Goal: Task Accomplishment & Management: Manage account settings

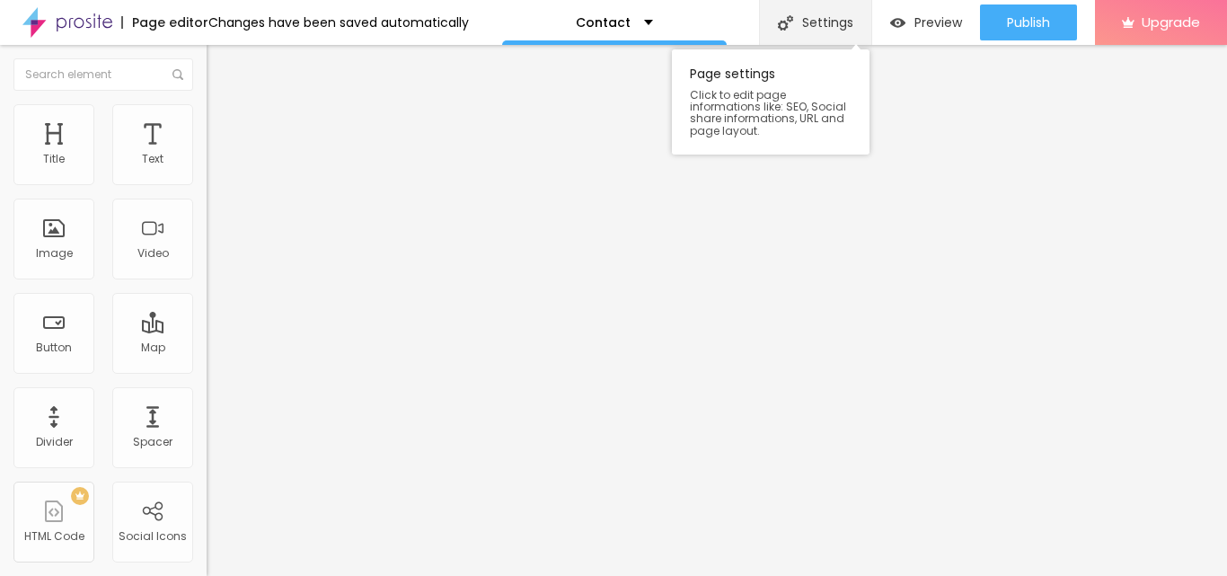
click at [825, 30] on div "Settings" at bounding box center [815, 22] width 112 height 45
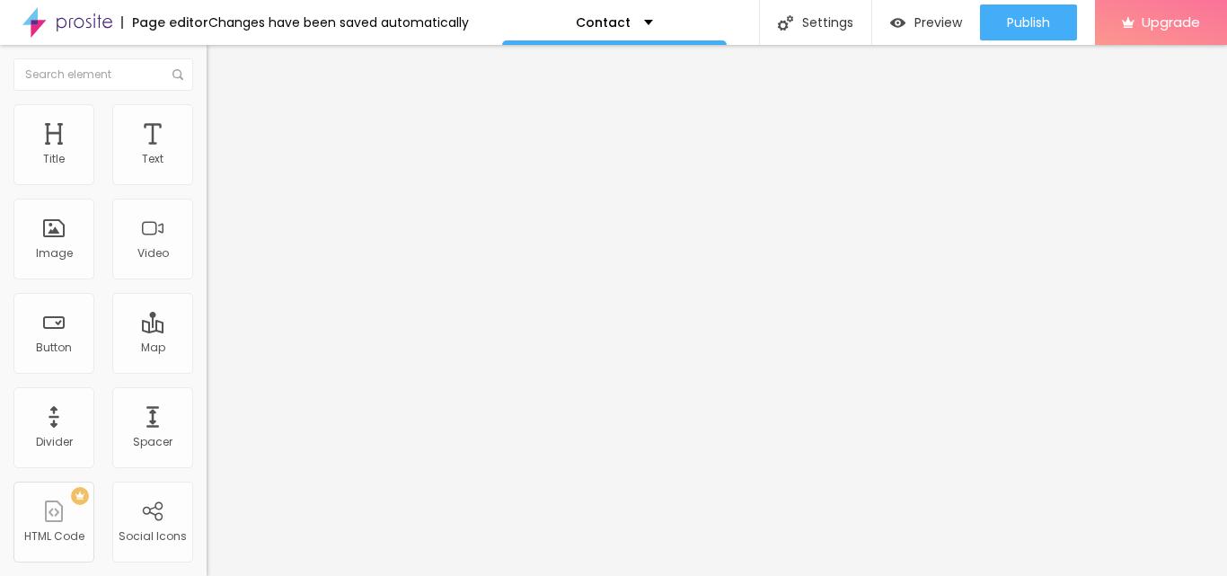
drag, startPoint x: 456, startPoint y: 261, endPoint x: 544, endPoint y: 252, distance: 88.6
type input "/contact"
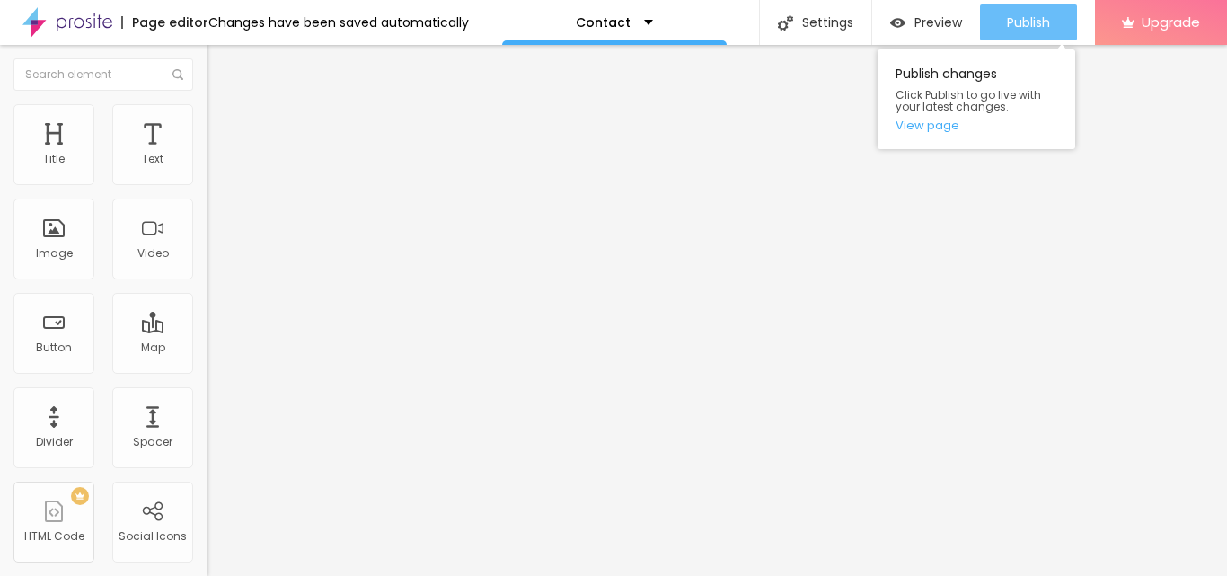
click at [1010, 17] on span "Publish" at bounding box center [1028, 22] width 43 height 14
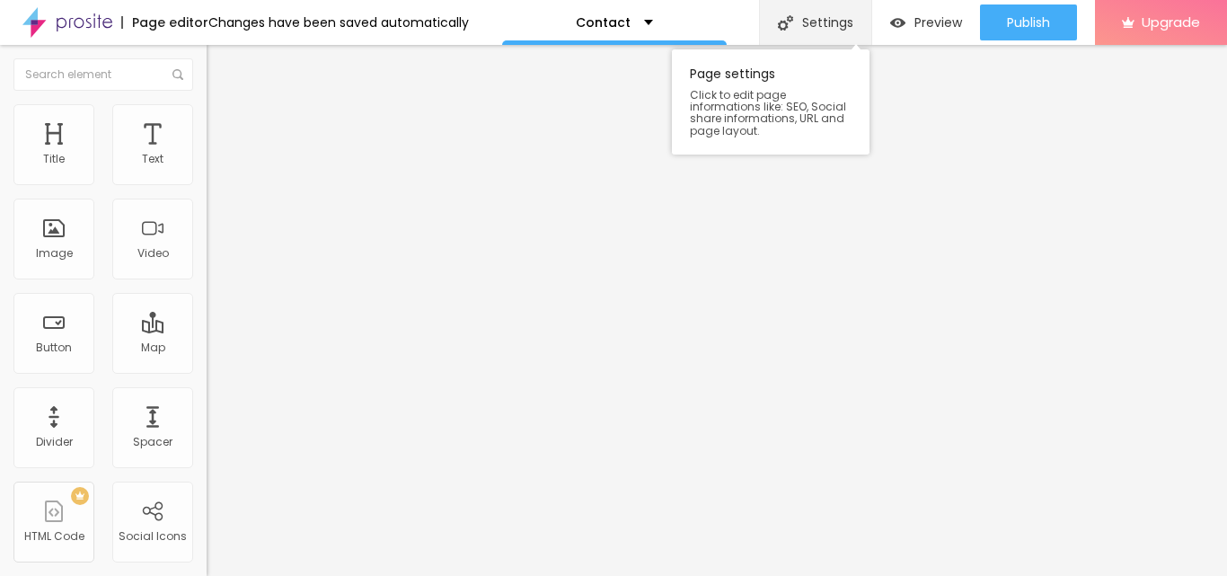
click at [803, 22] on div "Settings" at bounding box center [815, 22] width 112 height 45
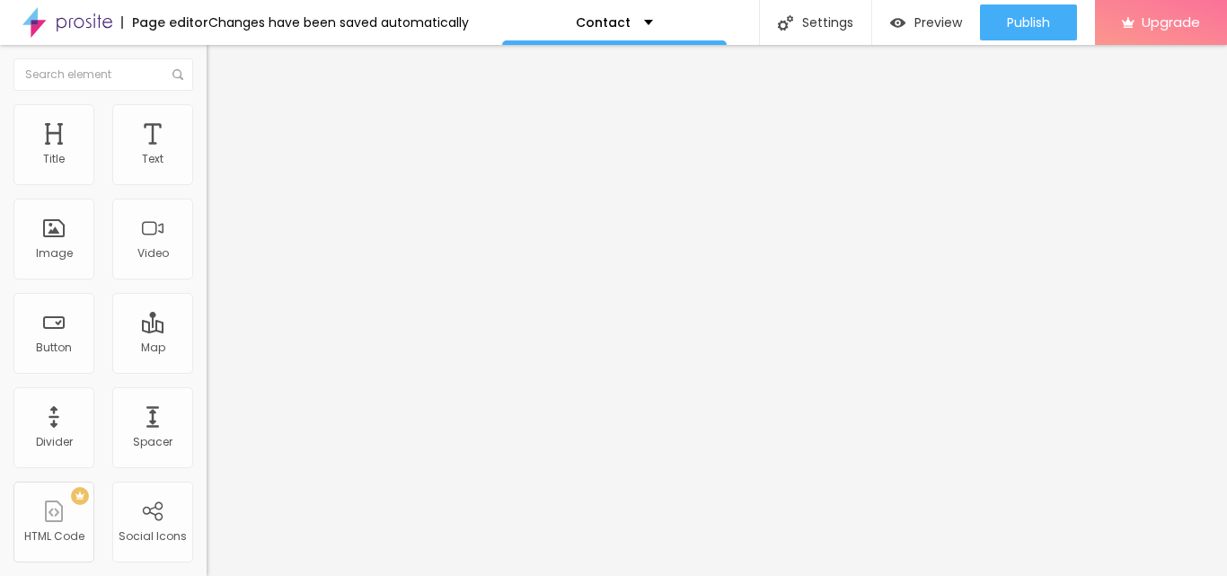
drag, startPoint x: 664, startPoint y: 354, endPoint x: 191, endPoint y: 343, distance: 472.8
paste input "RG Pleiades, RG Pleiaddes, RG Pleiaddes Noida Extension"
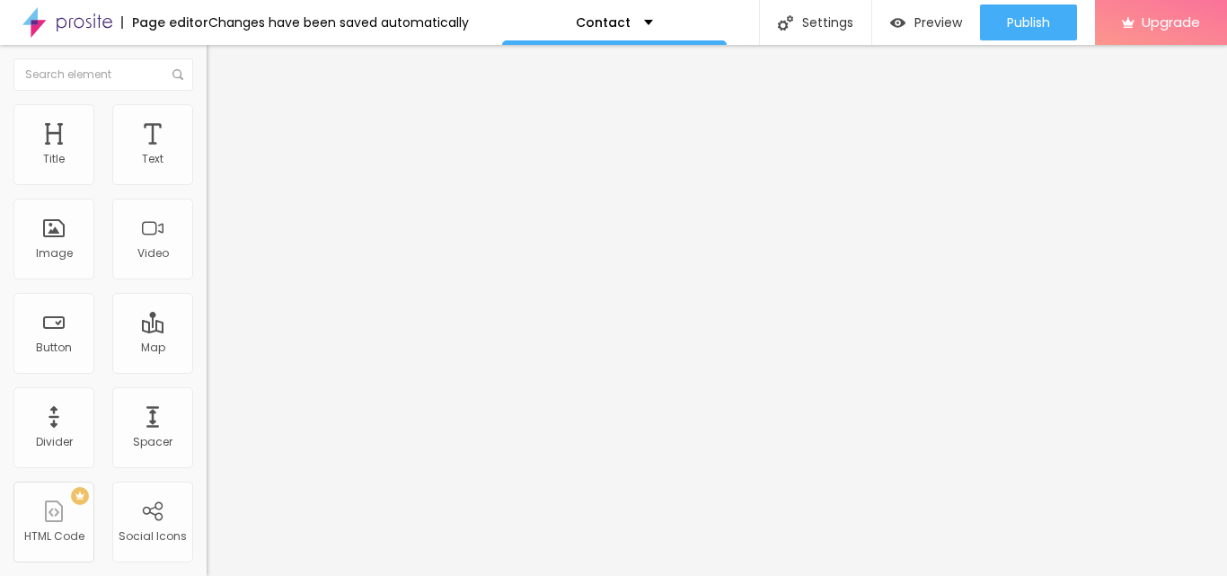
type input "RG Pleiades, RG Pleiaddes, RG Pleiaddes Noida Extension"
drag, startPoint x: 636, startPoint y: 342, endPoint x: 203, endPoint y: 358, distance: 433.4
paste textarea "RG Pleiades has a strong name for quality and caring about the people who live …"
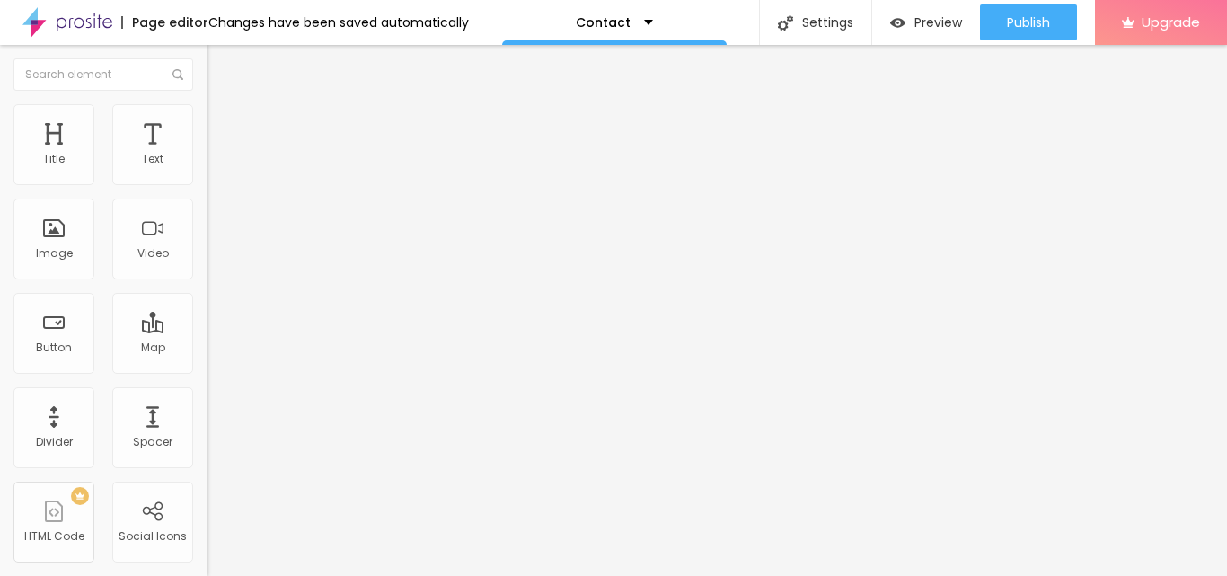
scroll to position [216, 0]
type textarea "RG Pleiades has a strong name for quality and caring about the people who live …"
paste textarea "RG Pleiades, RG Pleiaddes, RG Pleiaddes Noida Extension, [GEOGRAPHIC_DATA] Luxu…"
type textarea "RG Pleiades, RG Pleiaddes, RG Pleiaddes Noida Extension, [GEOGRAPHIC_DATA] Luxu…"
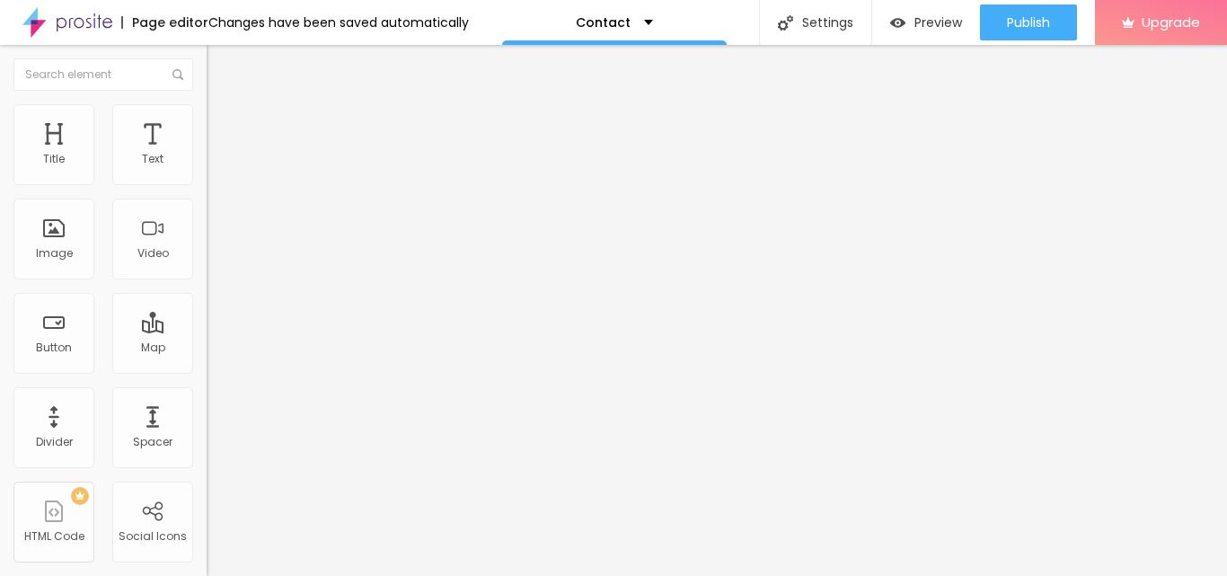
scroll to position [186, 0]
drag, startPoint x: 665, startPoint y: 304, endPoint x: 230, endPoint y: 308, distance: 434.9
paste input "RG Pleiades, Sector 1 Noida Extension"
type input "RG Pleiades, Sector 1 Noida Extension"
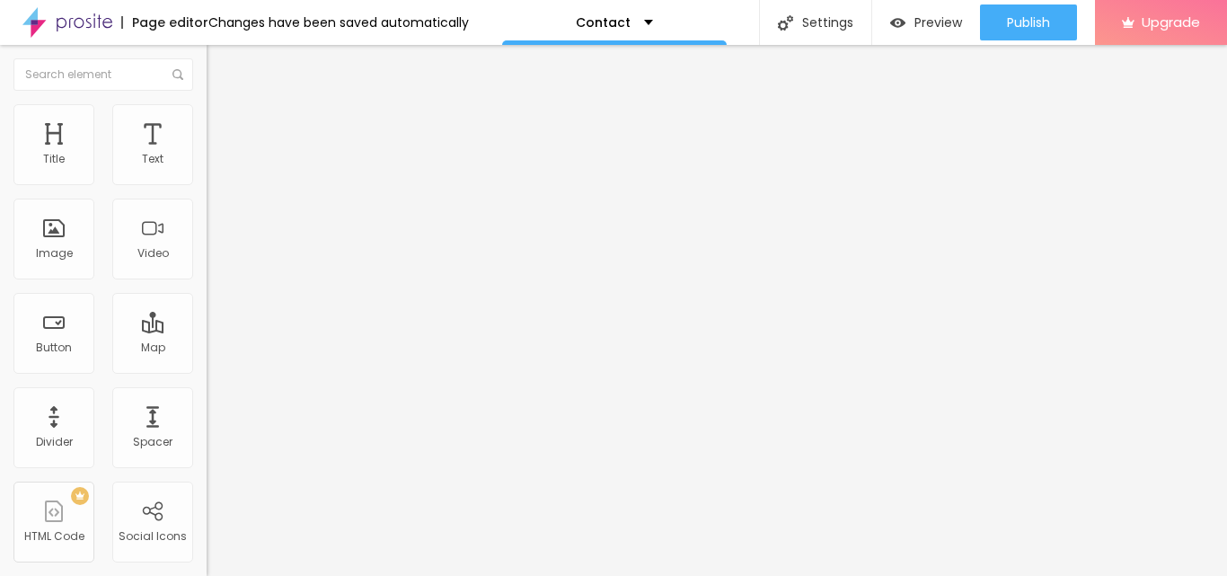
drag, startPoint x: 667, startPoint y: 397, endPoint x: 143, endPoint y: 404, distance: 523.9
paste textarea "Living at RG Pleiades means you are close to everything you need. Top schools, …"
type textarea "Living at RG Pleiades means you are close to everything you need. Top schools, …"
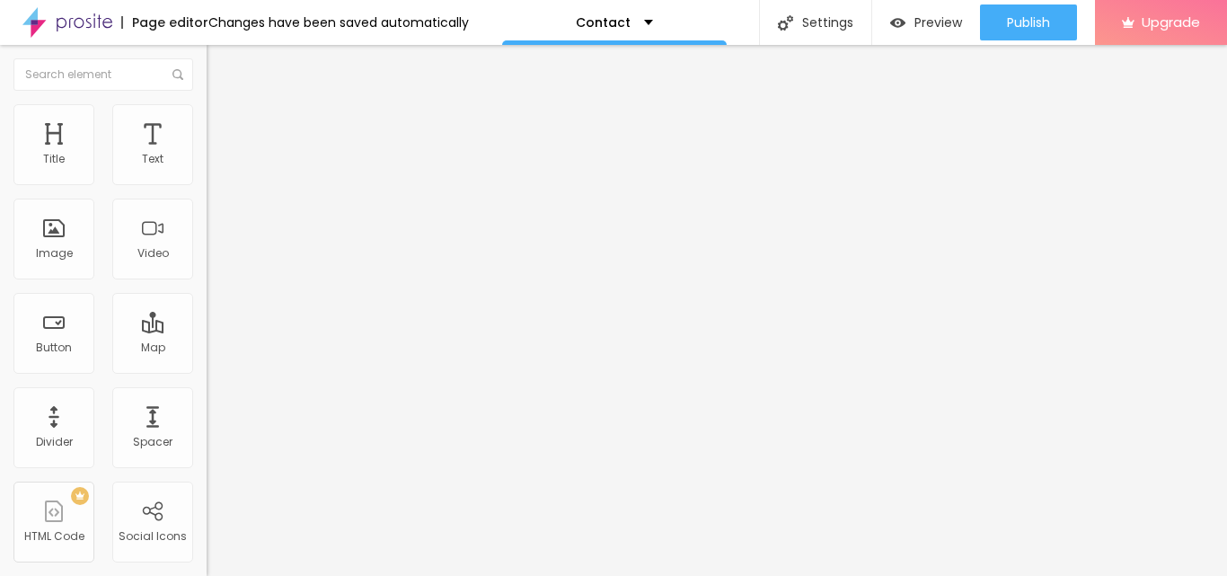
click at [635, 19] on div "Contact" at bounding box center [614, 22] width 77 height 13
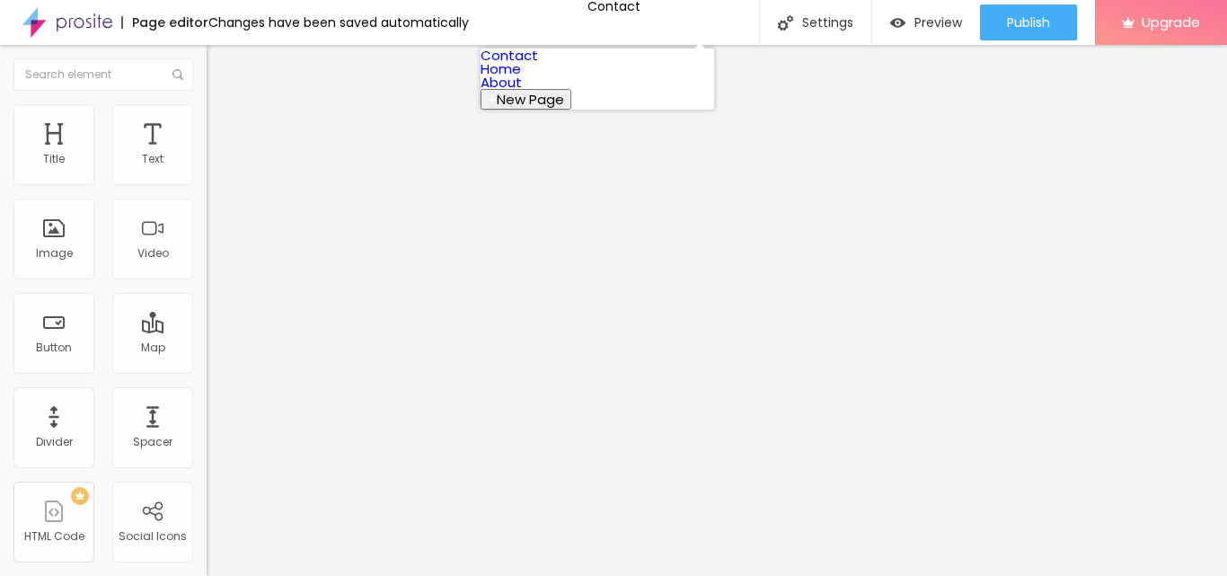
click at [521, 78] on link "Home" at bounding box center [501, 68] width 40 height 19
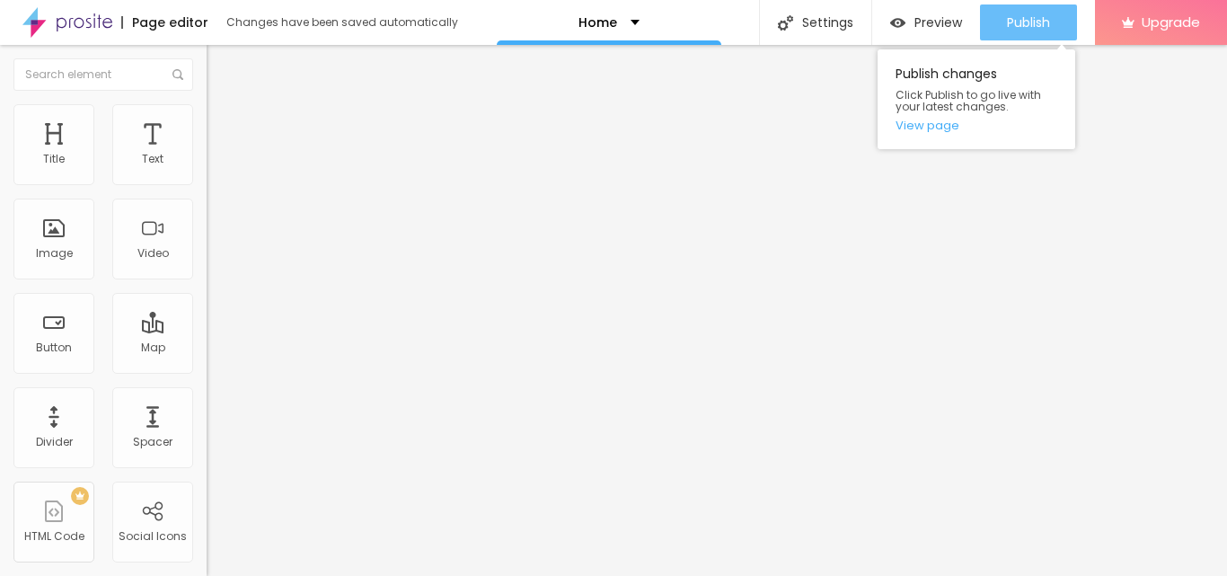
click at [1026, 29] on span "Publish" at bounding box center [1028, 22] width 43 height 14
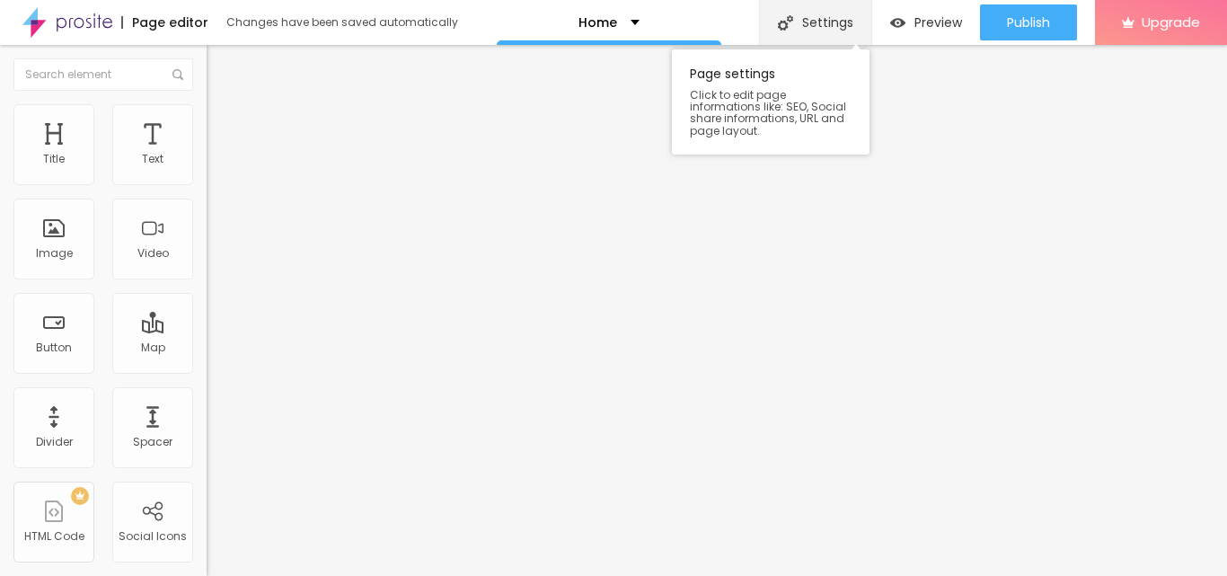
click at [809, 32] on div "Settings" at bounding box center [815, 22] width 112 height 45
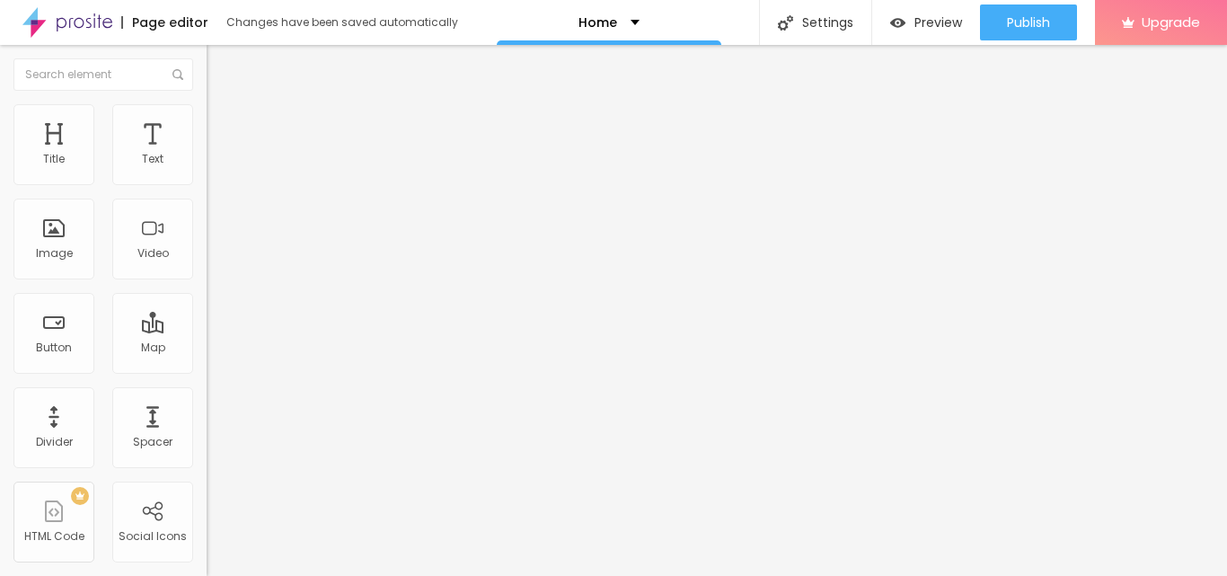
paste input "RG Pleiaddes, 3 & 4 BHK Premium Luxury Apartments"
type input "RG Pleiaddes, 3 & 4 BHK Premium Luxury Apartments"
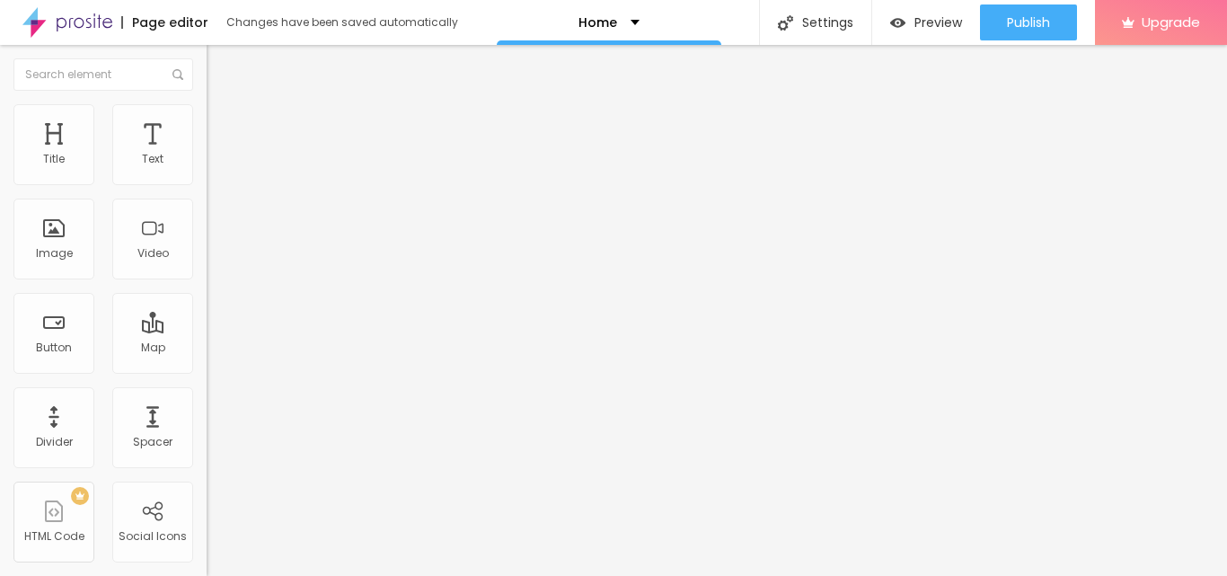
paste textarea "RG Pleiades refers to two distinct properties: Pleiades Luxury Apartments in [G…"
type textarea "RG Pleiades refers to two distinct properties: Pleiades Luxury Apartments in [G…"
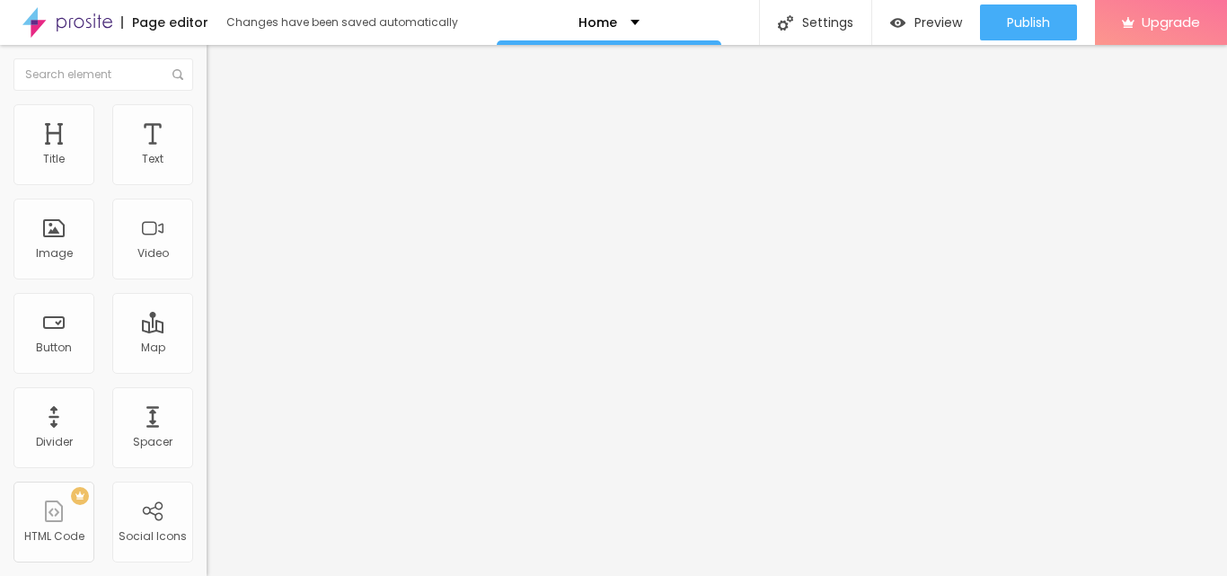
paste textarea "RG Pleiades, RG Pleiaddes, RG Pleiaddes Noida Extension, [GEOGRAPHIC_DATA] Luxu…"
type textarea "RG Pleiades, RG Pleiaddes, RG Pleiaddes Noida Extension, [GEOGRAPHIC_DATA] Luxu…"
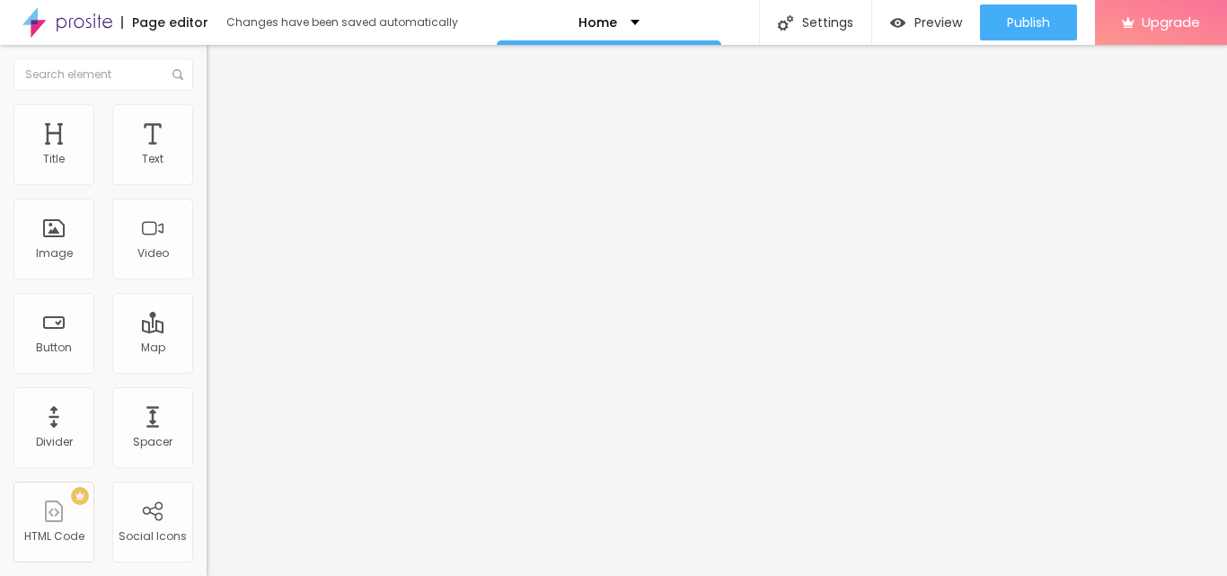
scroll to position [0, 0]
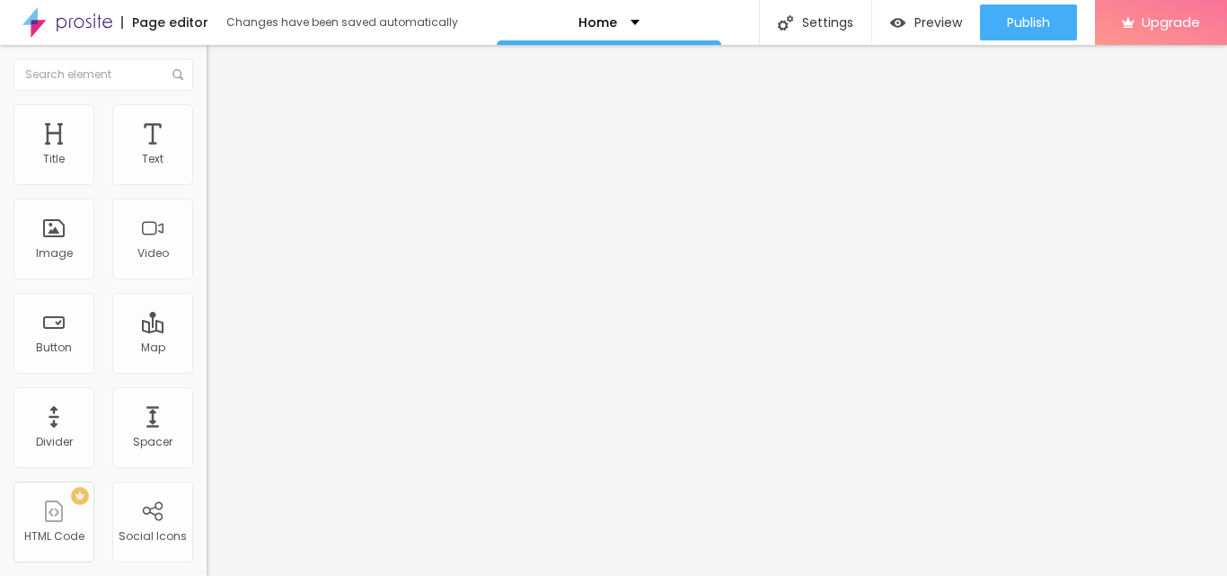
scroll to position [186, 0]
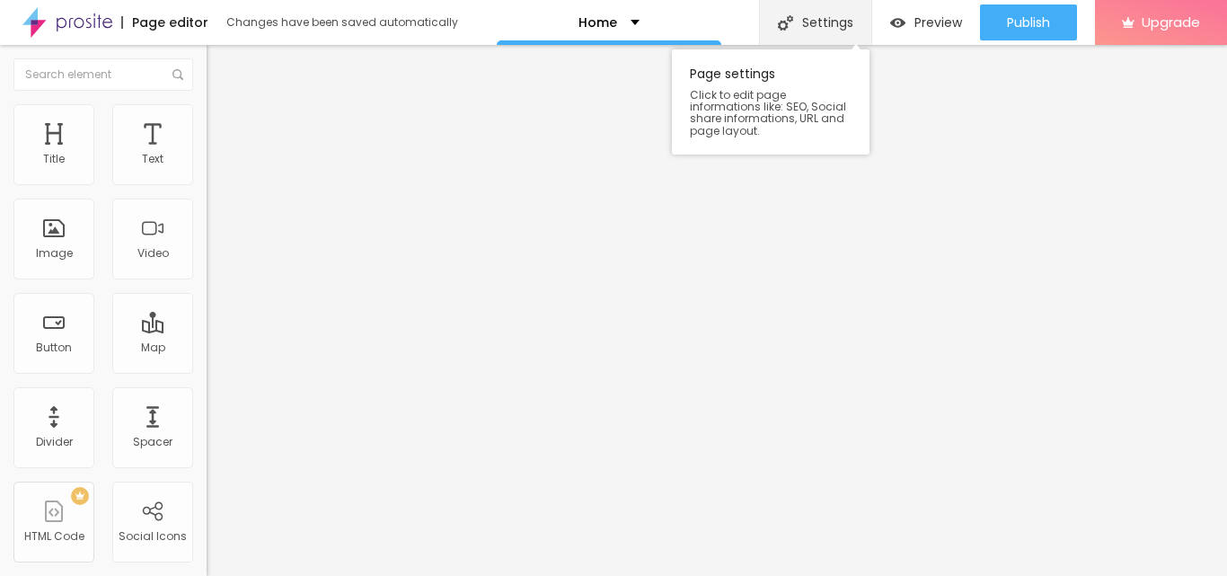
click at [810, 22] on div "Settings" at bounding box center [815, 22] width 112 height 45
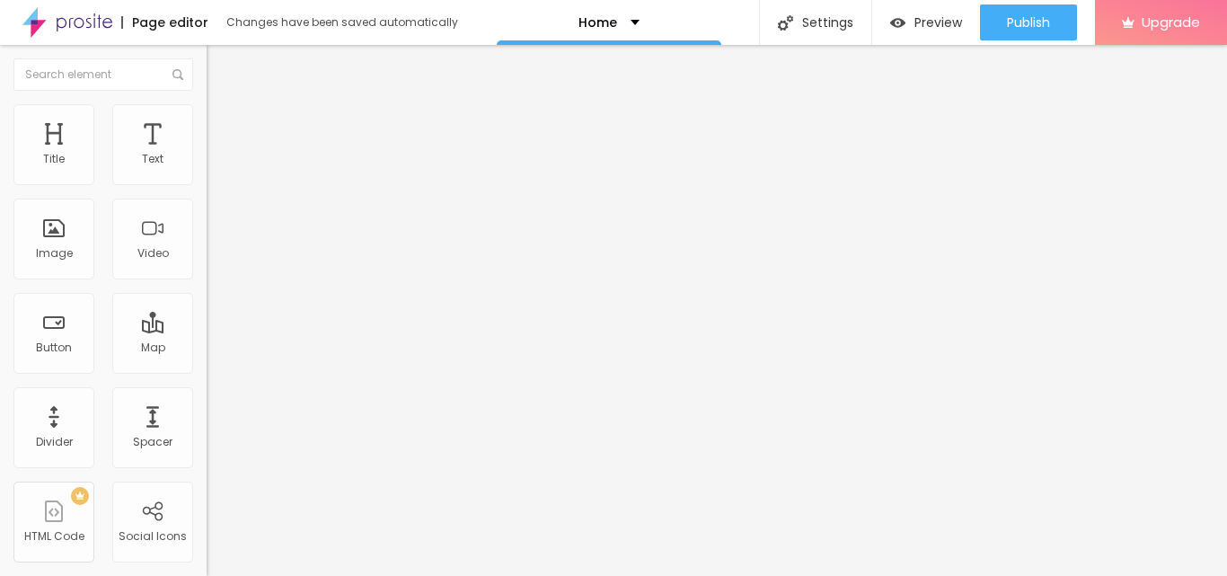
paste input "RG Pleiades, RG Pleiaddes, RG Pleiaddes Noida Extension, [GEOGRAPHIC_DATA] Luxu…"
type input "RG Pleiades, RG Pleiaddes, RG Pleiaddes Noida Extension, [GEOGRAPHIC_DATA] Luxu…"
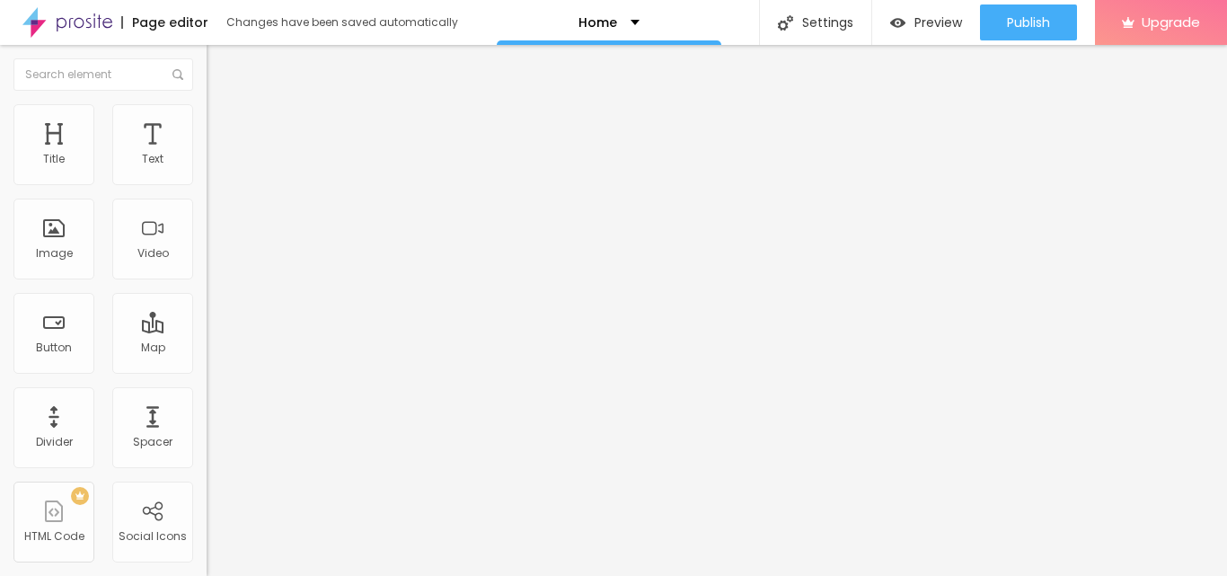
scroll to position [0, 0]
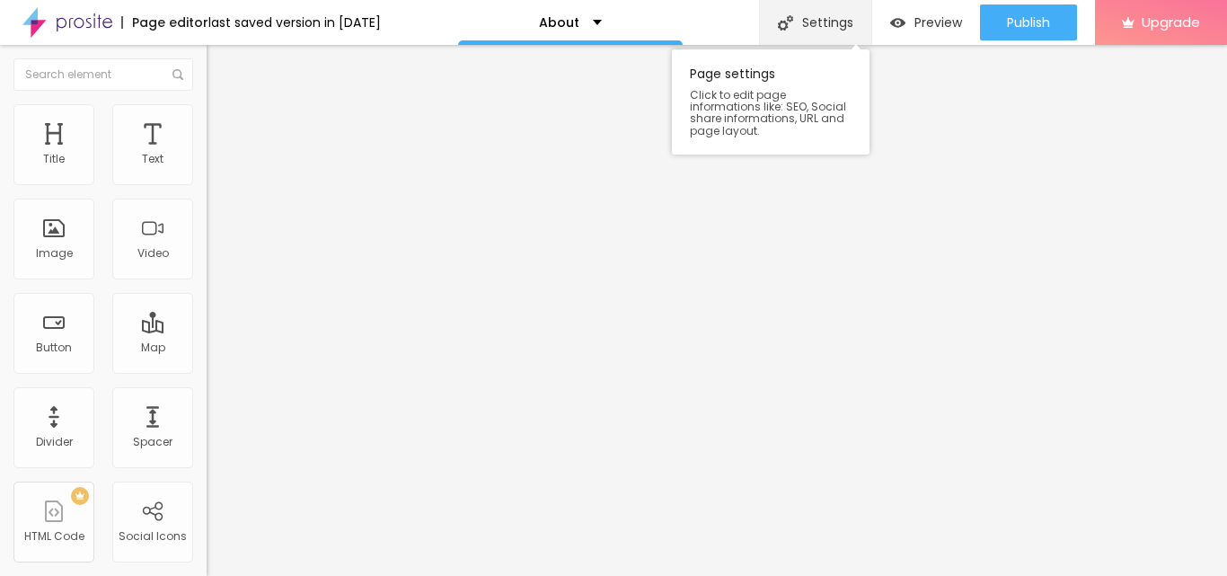
click at [806, 16] on div "Settings" at bounding box center [815, 22] width 112 height 45
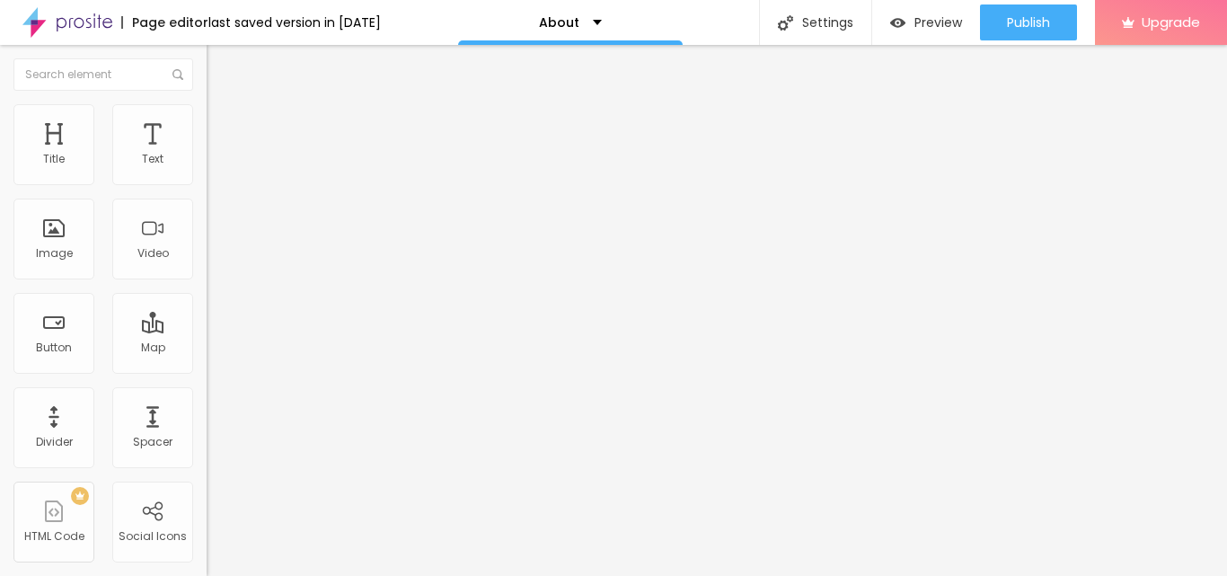
drag, startPoint x: 456, startPoint y: 263, endPoint x: 546, endPoint y: 264, distance: 90.8
paste input "About"
type input "/about"
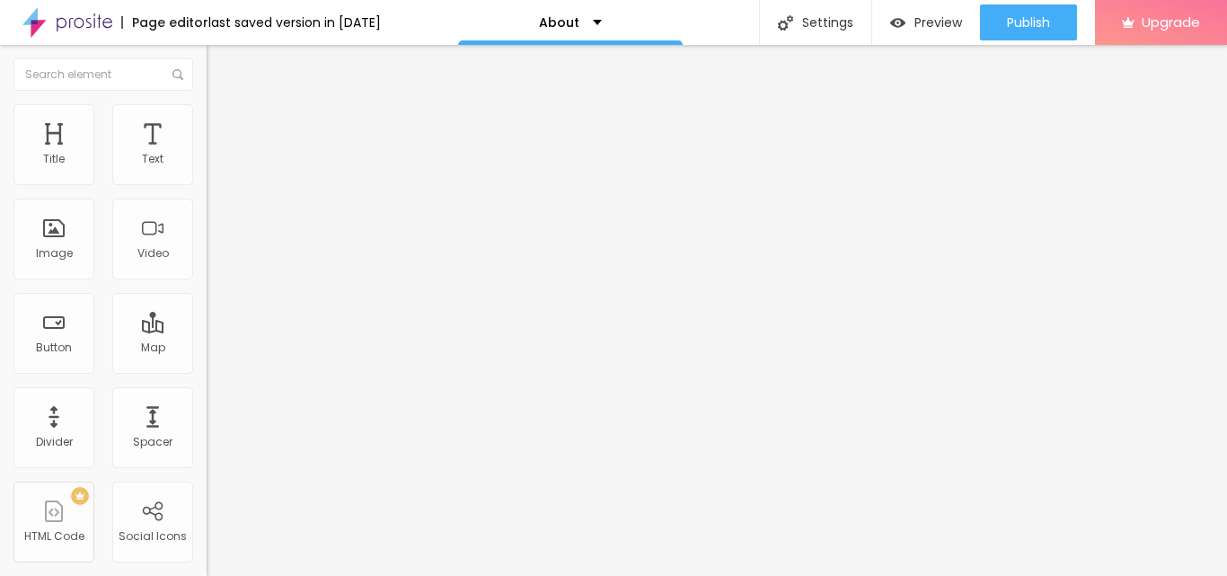
drag, startPoint x: 633, startPoint y: 362, endPoint x: 460, endPoint y: 455, distance: 196.6
paste input "RG Pleiaddes, 3 & 4 BHK Premium APARTMENTS"
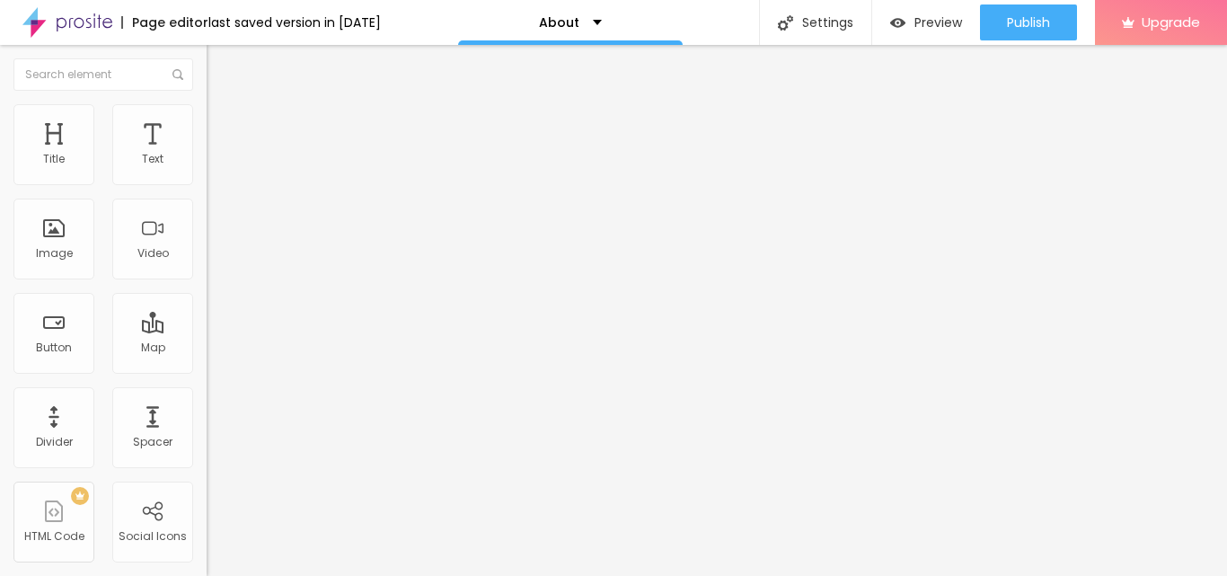
scroll to position [90, 0]
type input "RG Pleiaddes, 3 & 4 BHK Premium APARTMENTS"
drag, startPoint x: 659, startPoint y: 356, endPoint x: 285, endPoint y: 359, distance: 373.8
paste textarea "RG Pleiades is a perfect spot for families. It offers a safe and secure setting…"
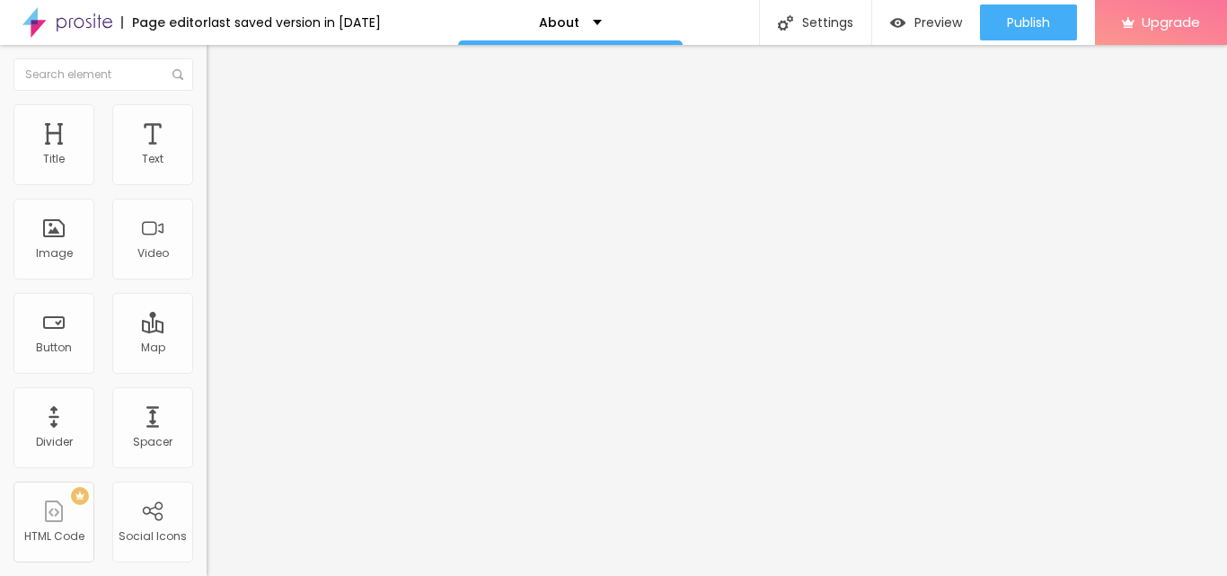
scroll to position [202, 0]
type textarea "RG Pleiades is a perfect spot for families. It offers a safe and secure setting…"
paste textarea "RG Pleiades, RG Pleiaddes, RG Pleiaddes Noida Extension, [GEOGRAPHIC_DATA] Luxu…"
type textarea "RG Pleiades, RG Pleiaddes, RG Pleiaddes Noida Extension, [GEOGRAPHIC_DATA] Luxu…"
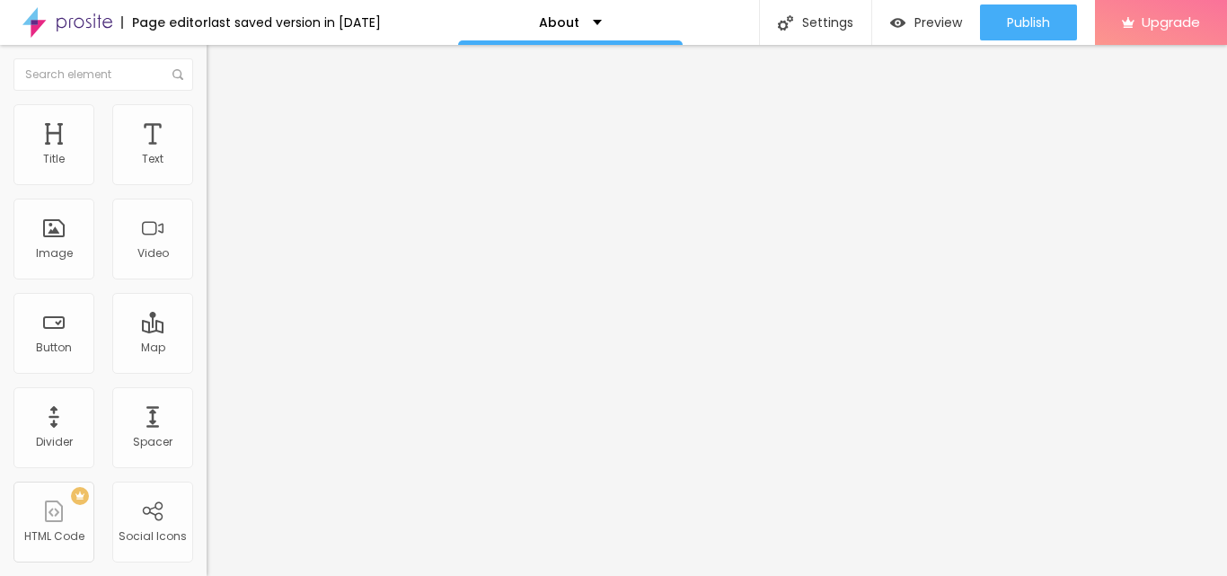
drag, startPoint x: 660, startPoint y: 391, endPoint x: 270, endPoint y: 394, distance: 390.9
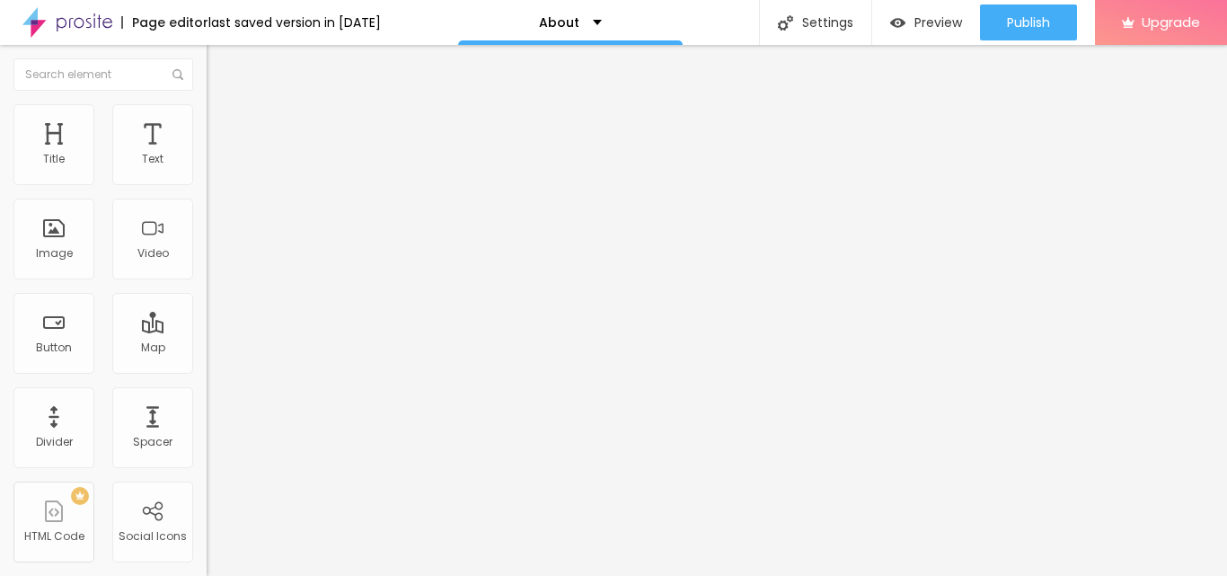
paste textarea "RG Pleiades, RG Pleiaddes, RG Pleiaddes Noida Extension, [GEOGRAPHIC_DATA] Luxu…"
drag, startPoint x: 725, startPoint y: 430, endPoint x: 337, endPoint y: 369, distance: 392.8
paste textarea "shines with its amazing architectural style. The buildings show off modern look…"
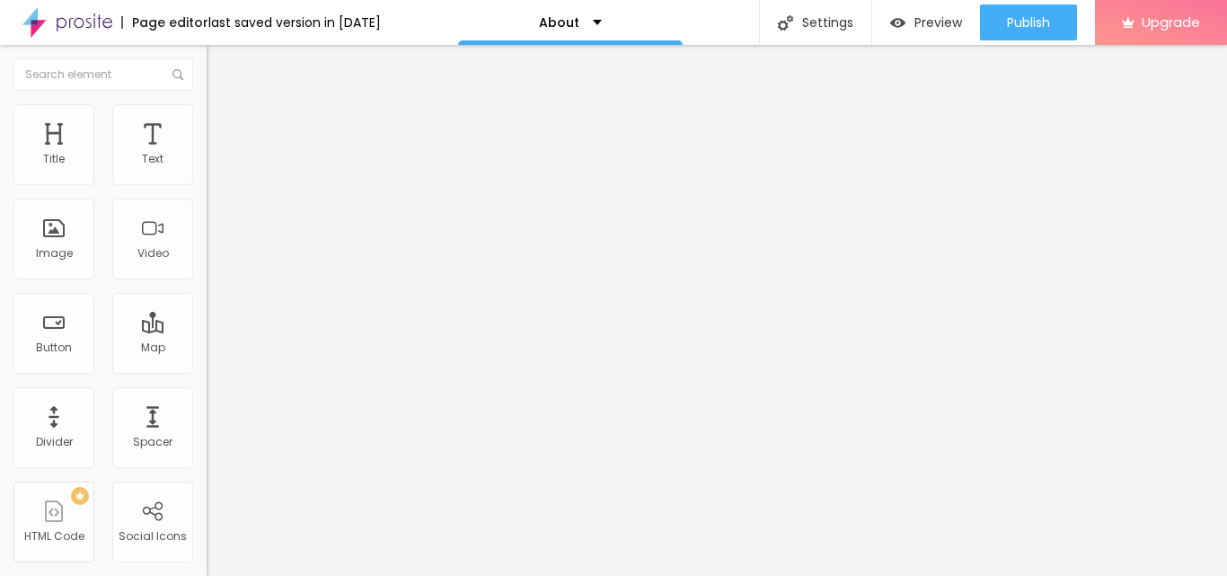
type textarea "RG Pleiades shines with its amazing architectural style. The buildings show off…"
drag, startPoint x: 667, startPoint y: 314, endPoint x: 147, endPoint y: 315, distance: 519.4
paste input "RG Pleiaddes 3 & 4 BHK APARTMENTS in Noida Extension"
type input "RG Pleiaddes 3 & 4 BHK APARTMENTS in Noida Extension"
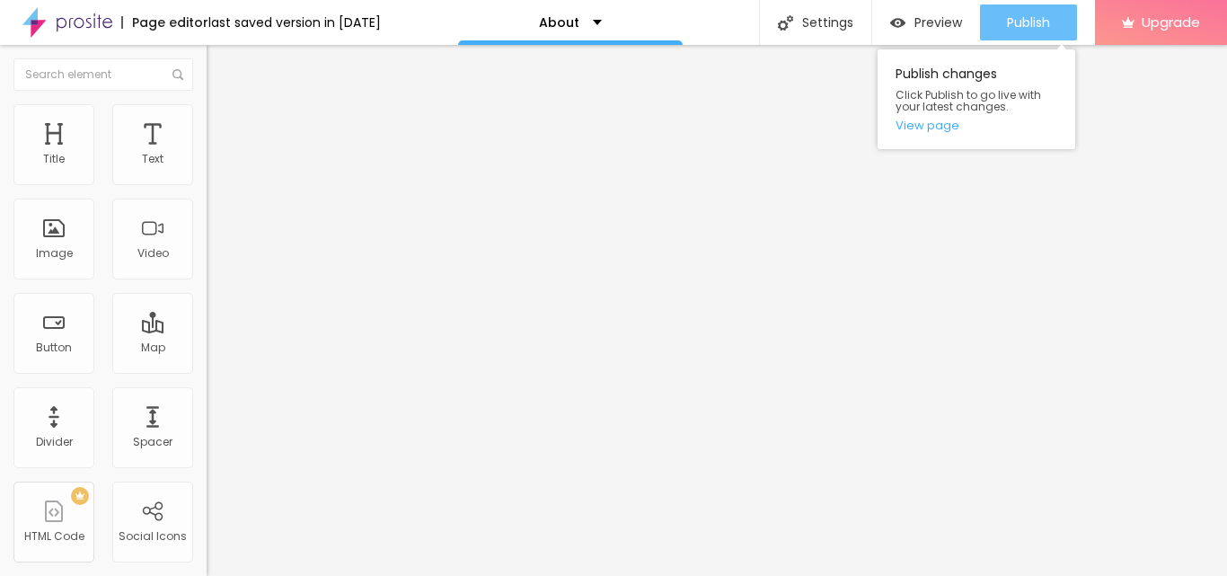
click at [1023, 21] on span "Publish" at bounding box center [1028, 22] width 43 height 14
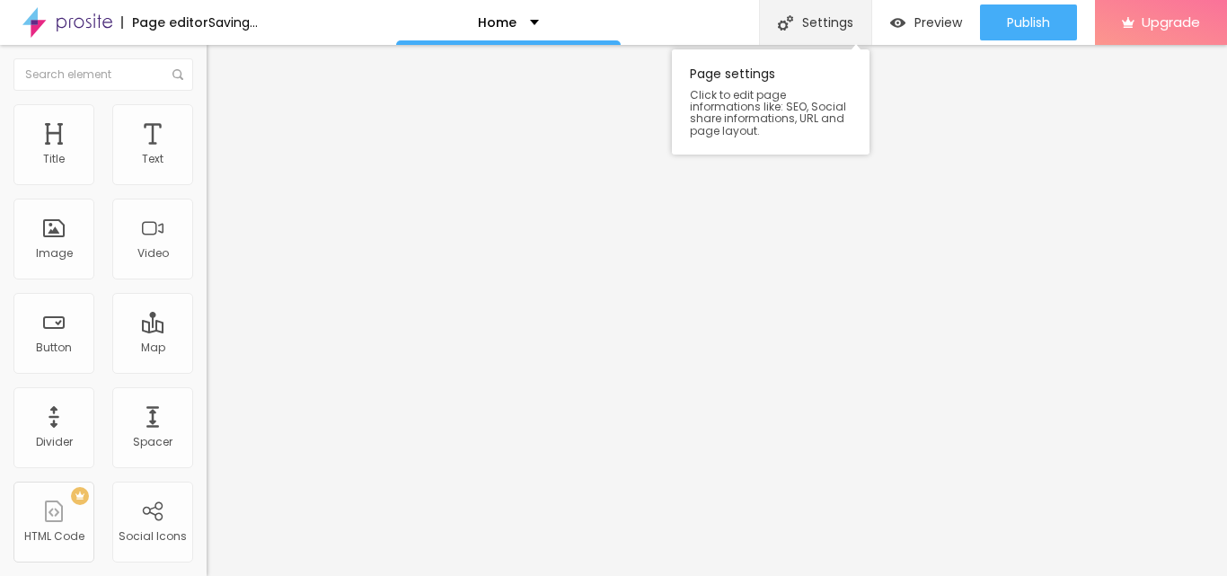
click at [815, 25] on div "Settings" at bounding box center [815, 22] width 112 height 45
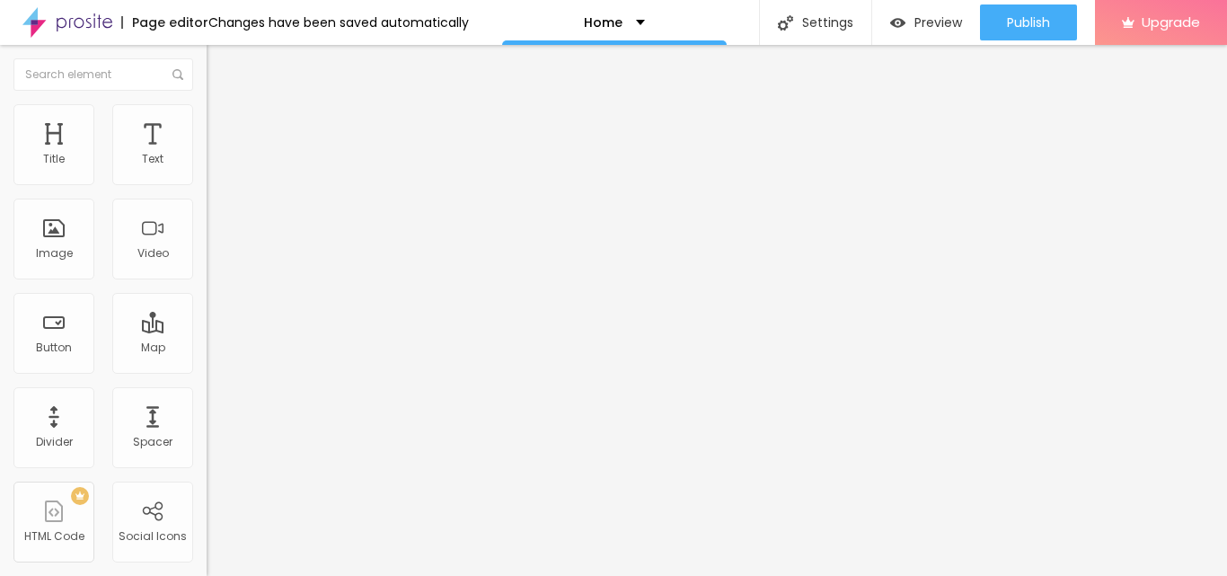
paste input "RG Pleiaddes, 3 & 4 BHK Premium Luxury Apartments"
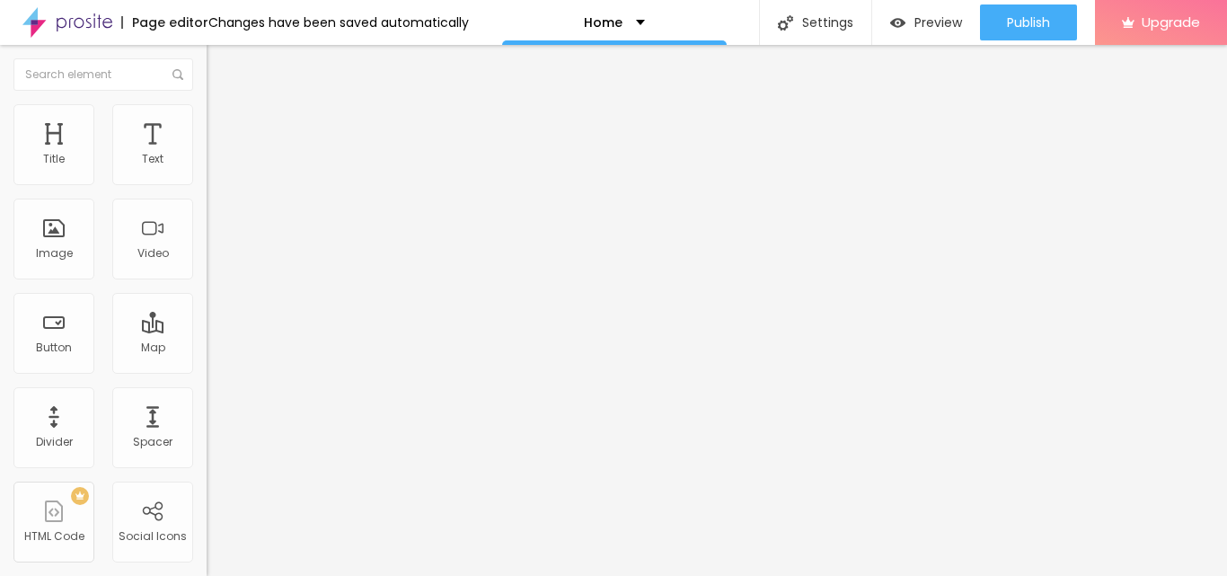
scroll to position [189, 0]
type input "RG Pleiades, 3 & 4 BHK Premium Luxury Apartments"
paste textarea "RG Pleiades refers to two distinct properties: Pleiades Luxury Apartments in [G…"
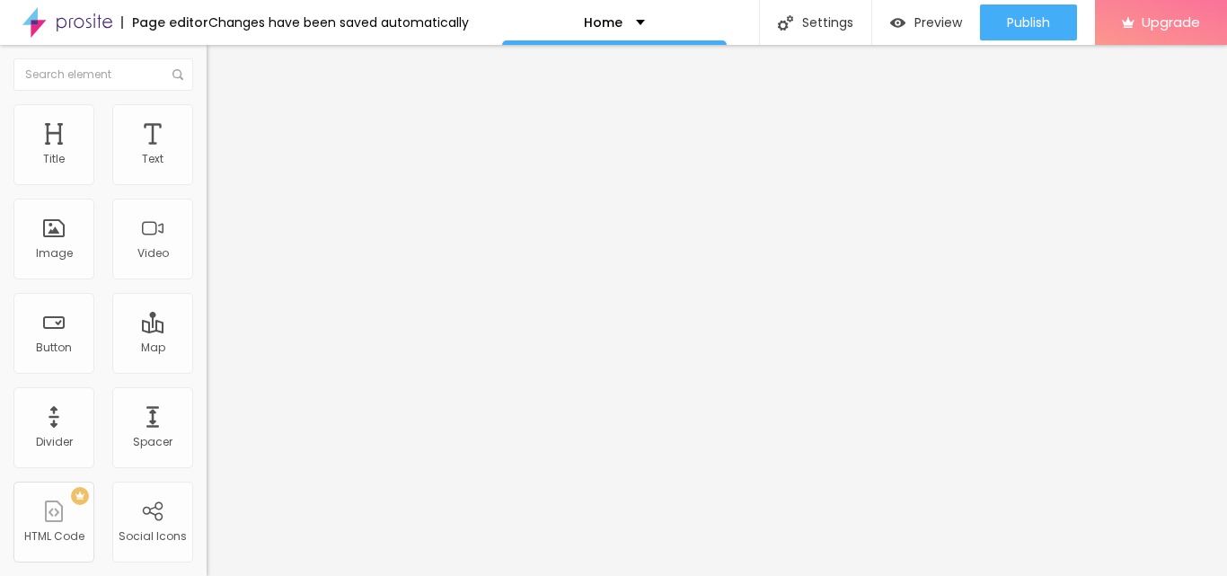
type textarea "RG Pleiades refers to two distinct properties: Pleiades Luxury Apartments in [G…"
paste textarea "RG Pleiades, RG Pleiaddes, RG Pleiaddes Noida Extension, [GEOGRAPHIC_DATA] Luxu…"
type textarea "RG Pleiades, RG Pleiaddes, RG Pleiaddes Noida Extension, [GEOGRAPHIC_DATA] Luxu…"
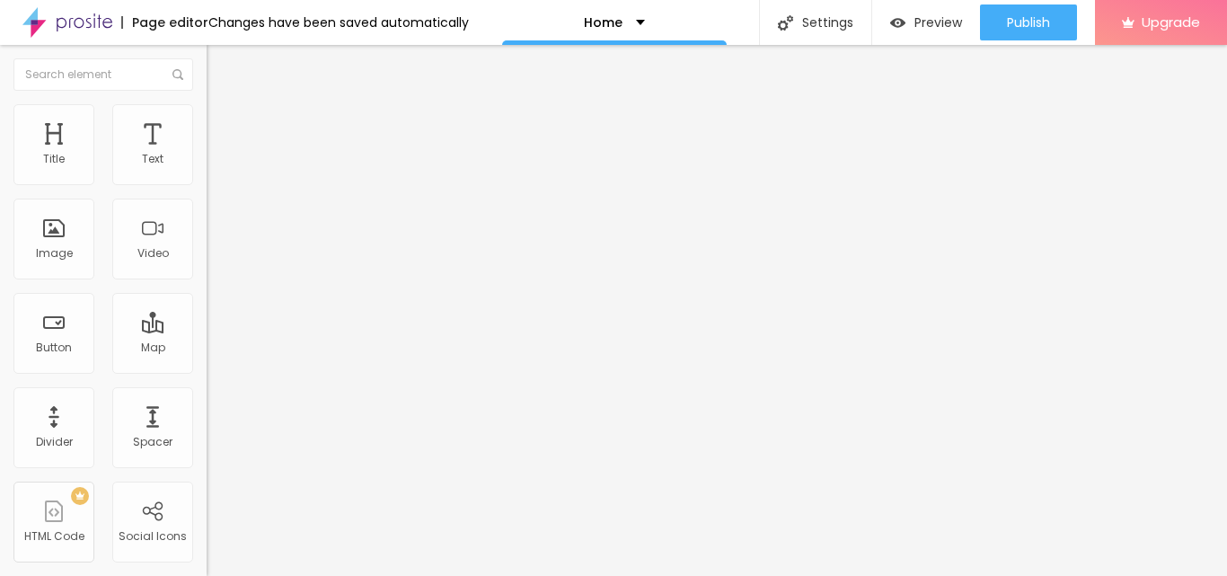
scroll to position [0, 0]
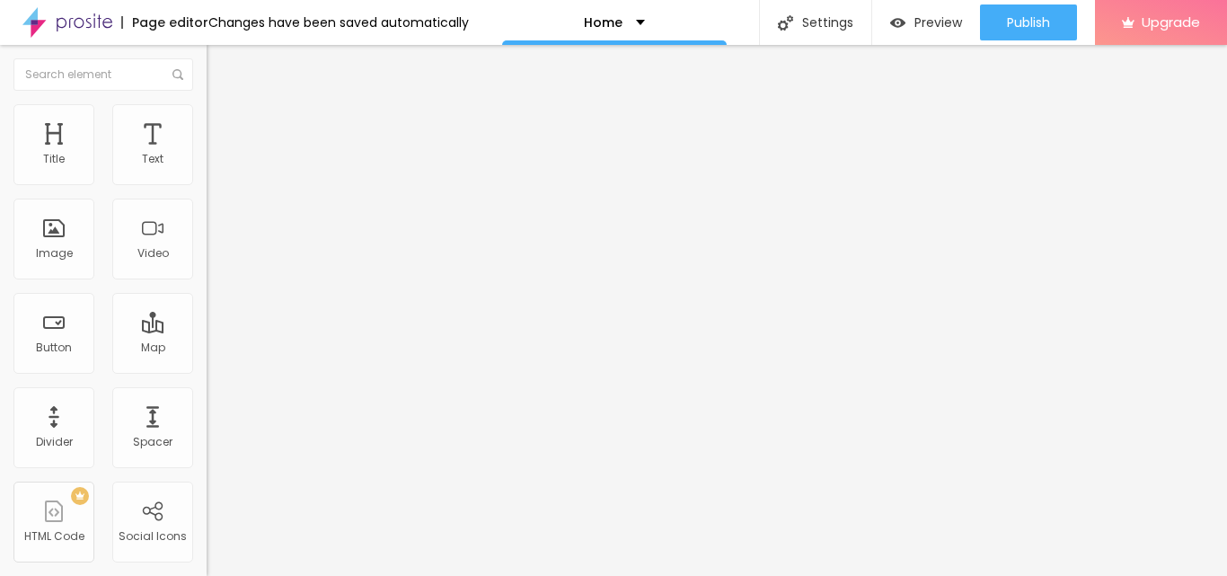
scroll to position [180, 0]
drag, startPoint x: 805, startPoint y: 185, endPoint x: 399, endPoint y: 199, distance: 406.4
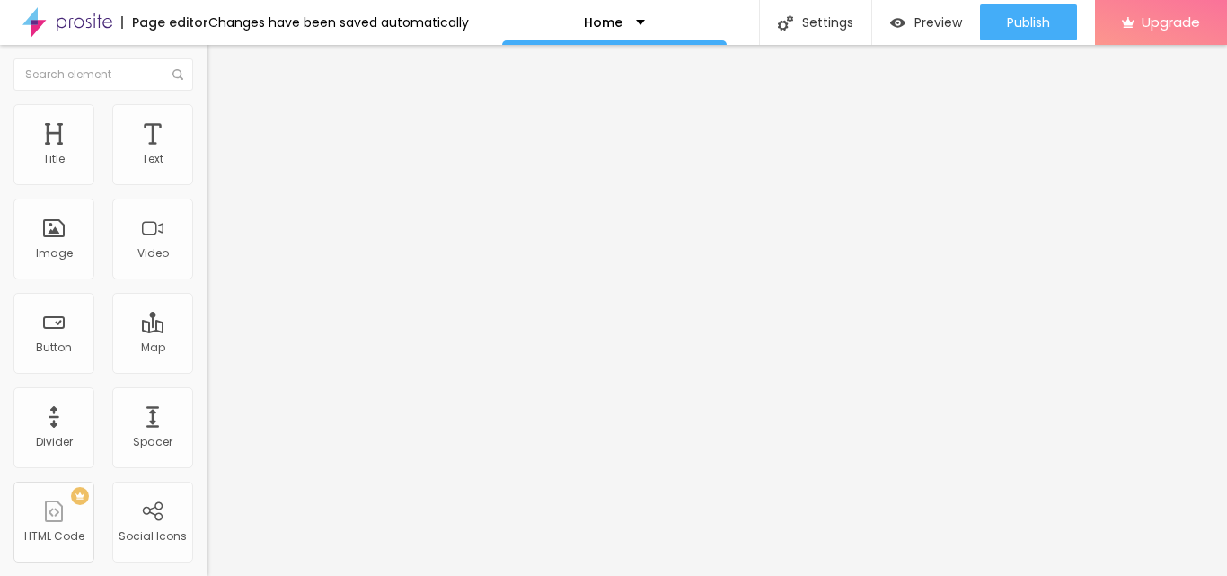
paste input "RG Pleiades, 3 & 4 BHK Premium Luxury Apartments"
type input "RG Pleiades, 3 & 4 BHK Premium Luxury Apartments"
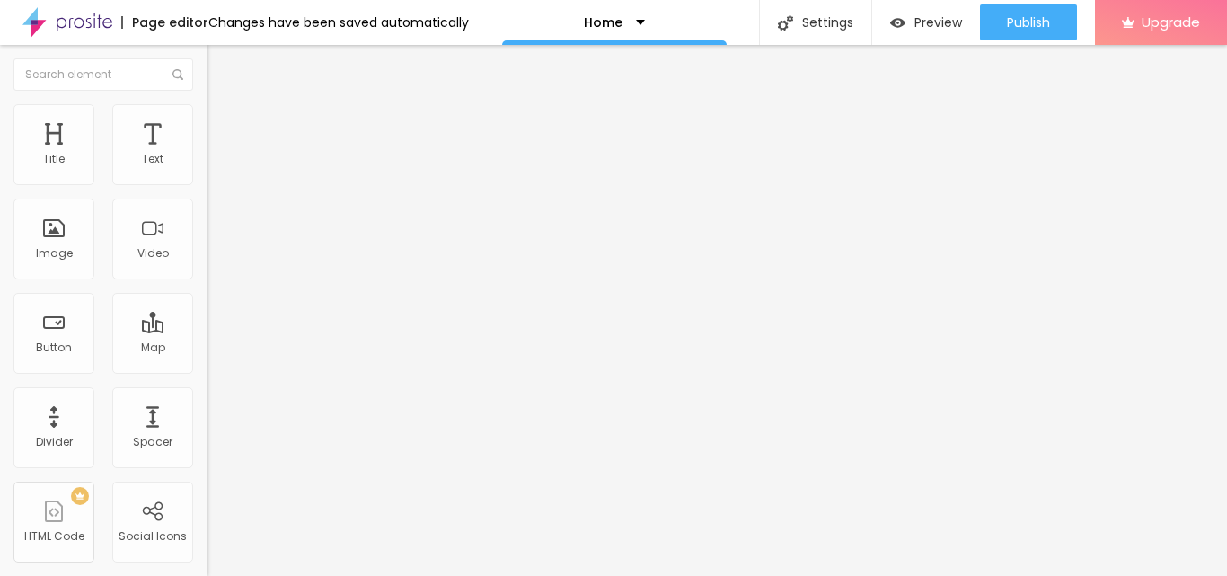
drag, startPoint x: 449, startPoint y: 270, endPoint x: 556, endPoint y: 333, distance: 124.1
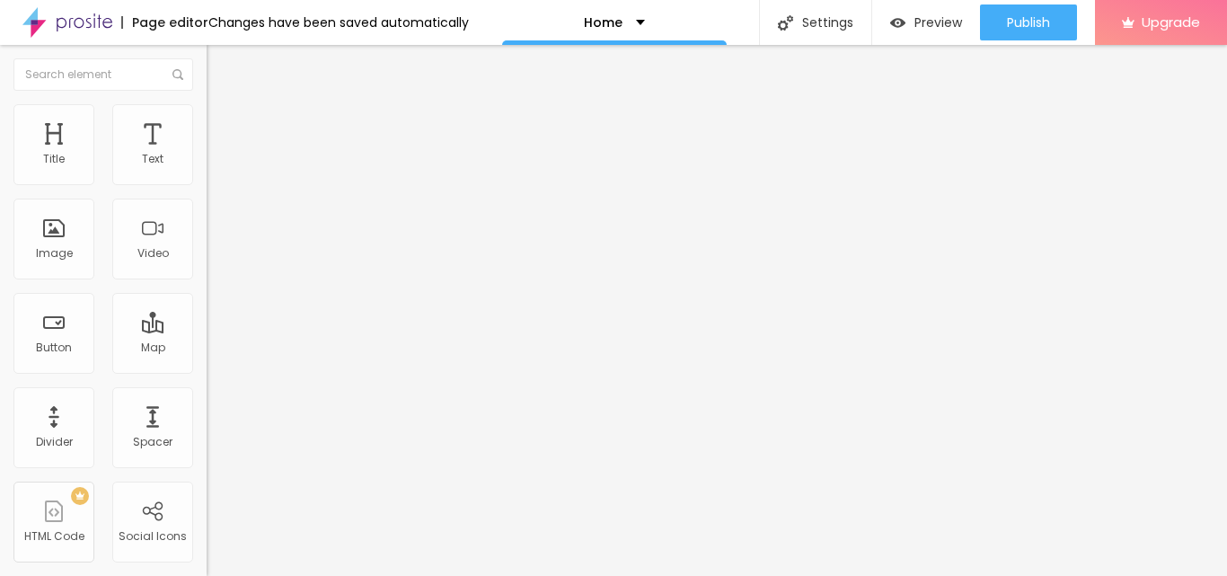
paste textarea "RG Pleiades refers to two distinct properties: Pleiades Luxury Apartments in [G…"
type textarea "RG Pleiades refers to two distinct properties: Pleiades Luxury Apartments in [G…"
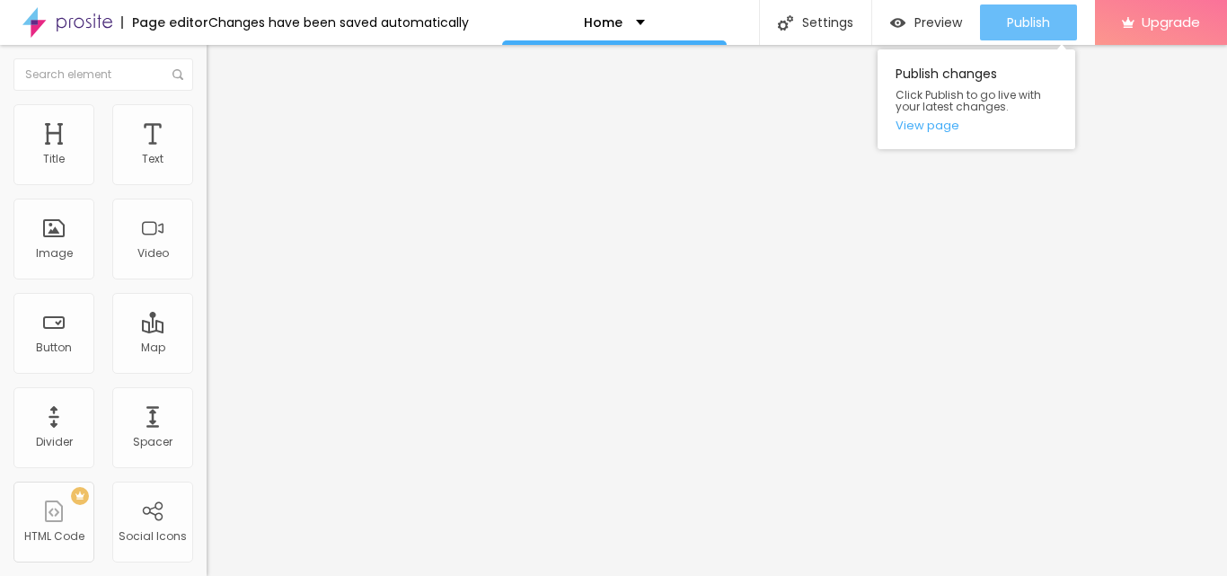
click at [1011, 30] on span "Publish" at bounding box center [1028, 22] width 43 height 14
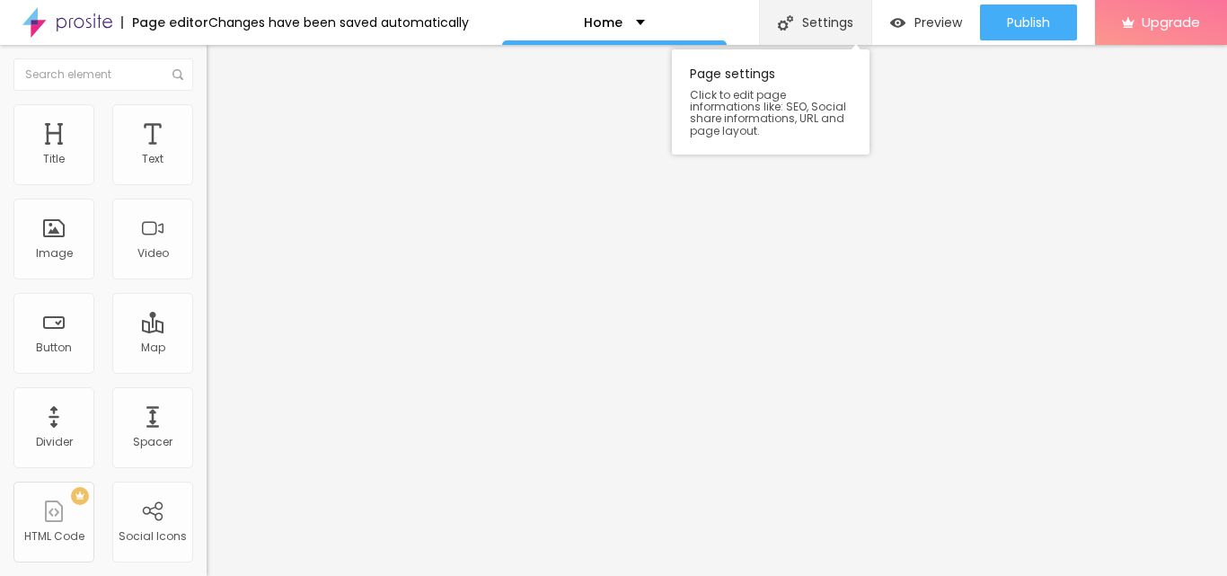
click at [801, 28] on div "Settings" at bounding box center [815, 22] width 112 height 45
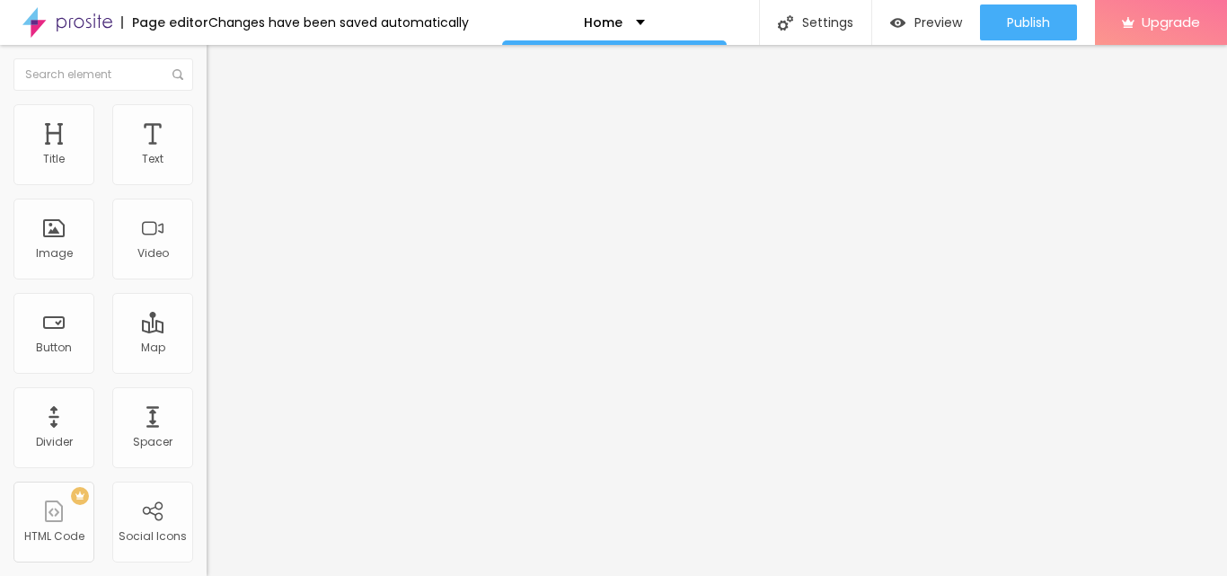
paste input "RG Pleiaddes, 3 & 4 BHK Premium Luxury Apartments"
type input "RG Pleiaddes, 3 & 4 BHK Premium Luxury Apartments"
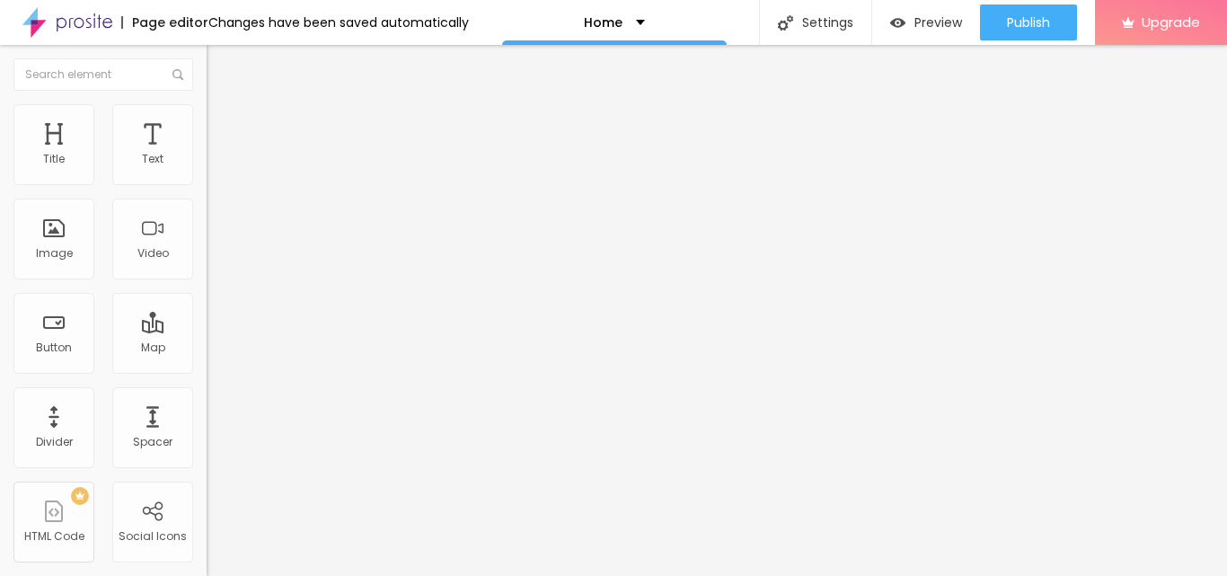
paste textarea "RG Pleiades refers to two distinct properties: Pleiades Luxury Apartments in [G…"
type textarea "RG Pleiades refers to two distinct properties: Pleiades Luxury Apartments in [G…"
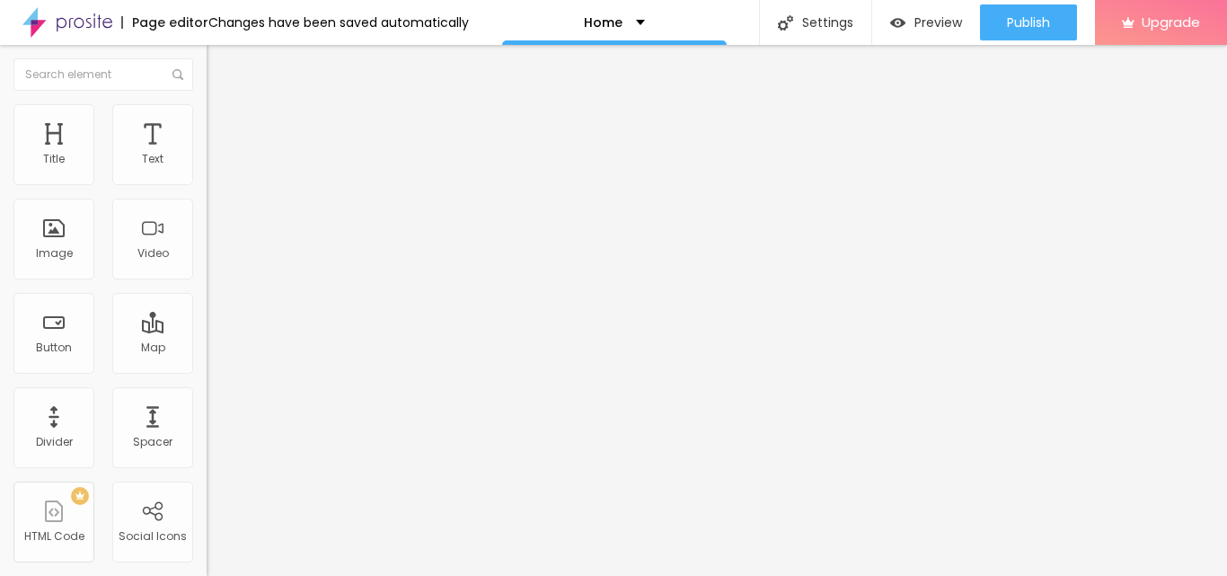
paste textarea "RG Pleiades, RG Pleiaddes, RG Pleiaddes Noida Extension, [GEOGRAPHIC_DATA] Luxu…"
type textarea "RG Pleiades, RG Pleiaddes, RG Pleiaddes Noida Extension, [GEOGRAPHIC_DATA] Luxu…"
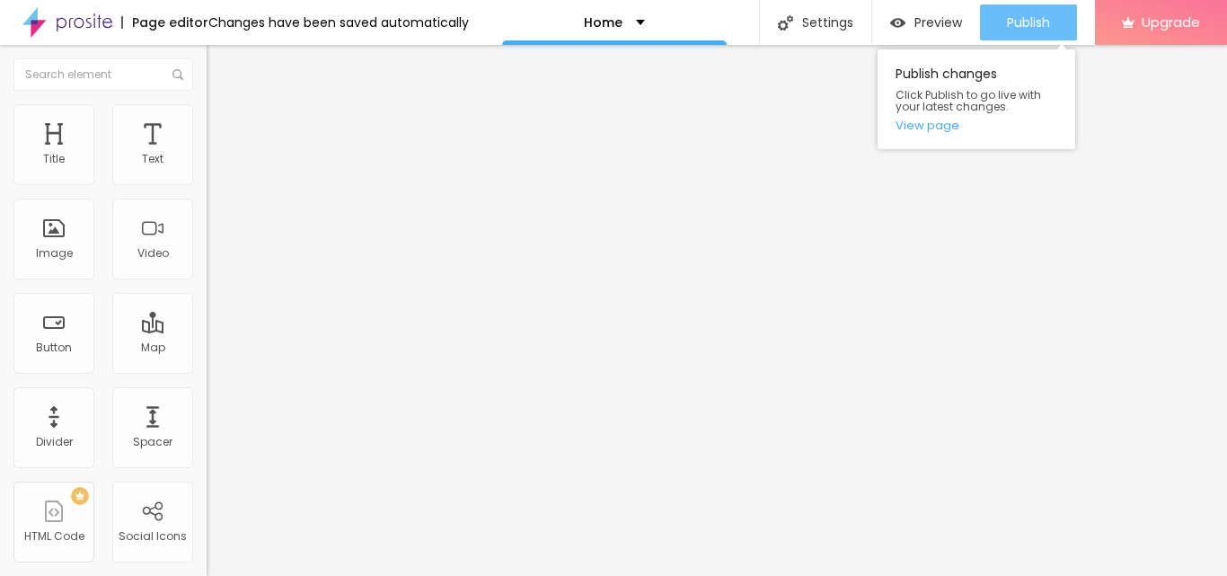
click at [1036, 30] on span "Publish" at bounding box center [1028, 22] width 43 height 14
